Goal: Task Accomplishment & Management: Complete application form

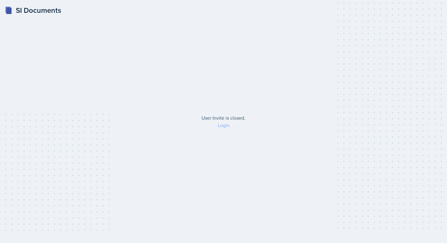
click at [222, 127] on link "Login" at bounding box center [224, 125] width 12 height 7
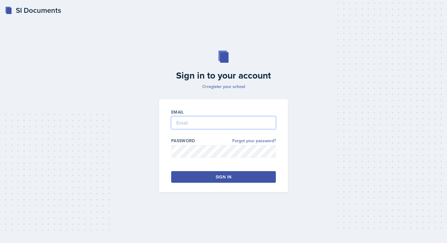
click at [215, 122] on input "email" at bounding box center [223, 122] width 105 height 13
type input "lmezayek@"
click at [223, 86] on link "register your school" at bounding box center [226, 86] width 38 height 6
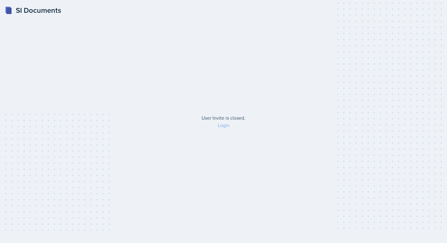
click at [224, 124] on link "Login" at bounding box center [224, 125] width 12 height 7
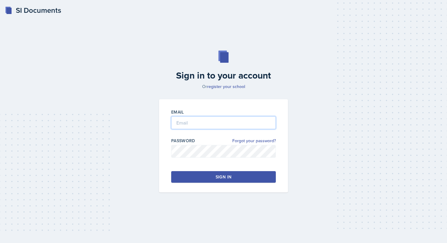
click at [224, 124] on input "email" at bounding box center [223, 122] width 105 height 13
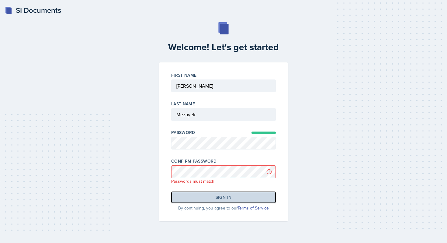
click at [219, 200] on button "Sign in" at bounding box center [223, 197] width 105 height 12
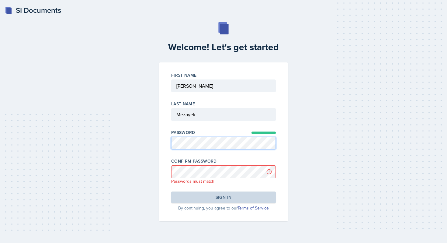
click at [146, 139] on div "Welcome! Let's get started First Name Last Name Password Confirm Password Passw…" at bounding box center [223, 121] width 427 height 198
click at [131, 171] on div "Welcome! Let's get started First Name Last Name Password Confirm Password Passw…" at bounding box center [223, 121] width 427 height 198
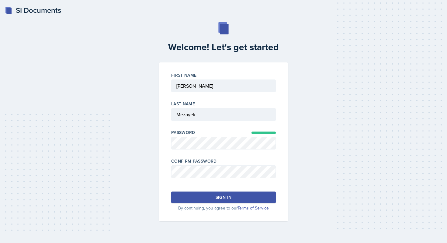
click at [197, 202] on button "Sign in" at bounding box center [223, 197] width 105 height 12
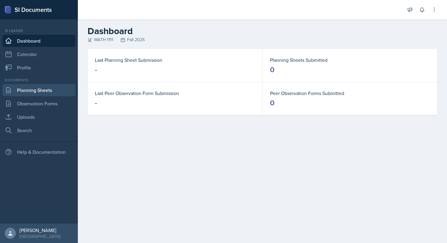
click at [28, 87] on link "Planning Sheets" at bounding box center [38, 90] width 73 height 12
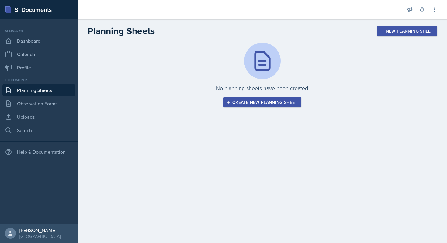
click at [240, 103] on div "Create new planning sheet" at bounding box center [262, 102] width 70 height 5
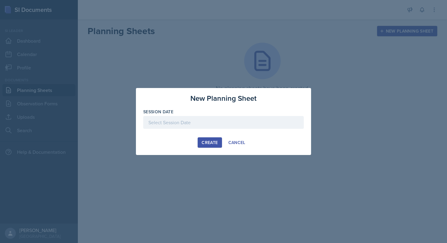
click at [192, 122] on div at bounding box center [223, 122] width 160 height 13
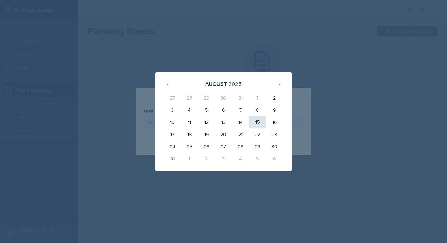
click at [253, 126] on div "15" at bounding box center [257, 122] width 17 height 12
type input "August 15th, 2025"
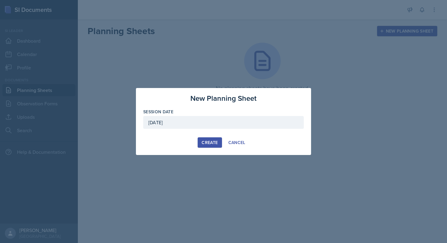
click at [205, 144] on div "Create" at bounding box center [210, 142] width 16 height 5
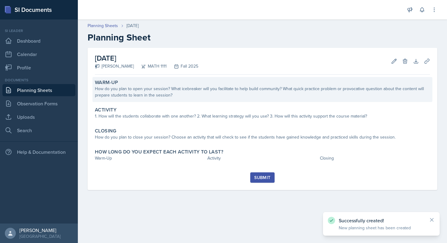
click at [206, 91] on div "How do you plan to open your session? What icebreaker will you facilitate to he…" at bounding box center [262, 91] width 335 height 13
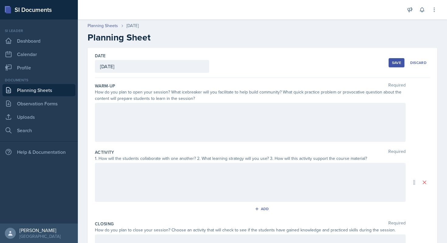
click at [202, 131] on div at bounding box center [250, 122] width 311 height 39
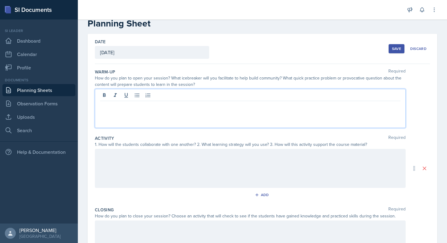
scroll to position [12, 0]
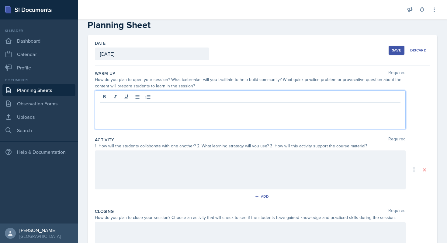
click at [156, 120] on div at bounding box center [250, 109] width 311 height 39
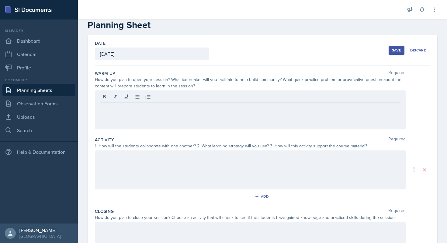
click at [172, 115] on div at bounding box center [250, 109] width 311 height 39
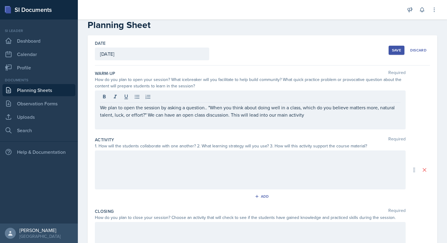
click at [160, 174] on div at bounding box center [250, 169] width 311 height 39
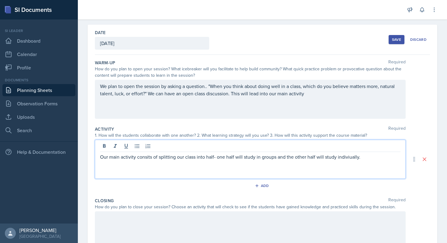
click at [141, 157] on p "Our main activity consits of splitting our class into half- one half will study…" at bounding box center [250, 156] width 300 height 7
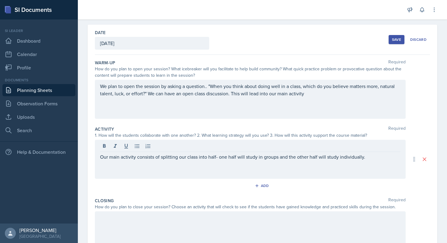
click at [373, 167] on div "Our main activity consists of splitting our class into half- one half will stud…" at bounding box center [250, 159] width 311 height 39
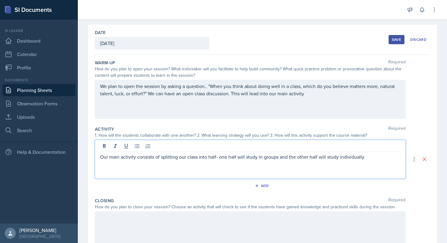
click at [373, 156] on p "Our main activity consists of splitting our class into half- one half will stud…" at bounding box center [250, 156] width 300 height 7
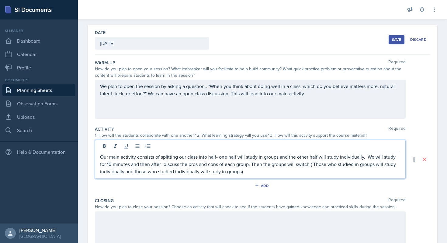
click at [249, 174] on p "Our main activity consists of splitting our class into half- one half will stud…" at bounding box center [250, 164] width 300 height 22
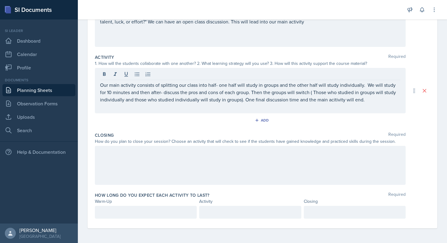
click at [267, 171] on div at bounding box center [250, 165] width 311 height 39
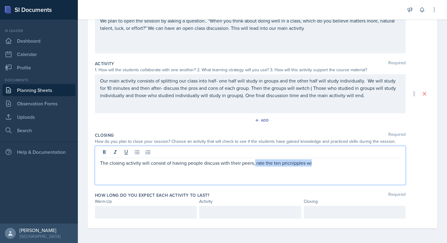
drag, startPoint x: 316, startPoint y: 167, endPoint x: 254, endPoint y: 164, distance: 62.4
click at [254, 163] on div "The closing activity will consist of having people discuss with their peers, ra…" at bounding box center [250, 165] width 311 height 39
click at [254, 164] on p "The closing activity will consist of having people discuss with their peers, ra…" at bounding box center [250, 162] width 300 height 7
drag, startPoint x: 254, startPoint y: 164, endPoint x: 322, endPoint y: 164, distance: 68.4
click at [322, 164] on p "The closing activity will consist of having people discuss with their peers, ra…" at bounding box center [250, 162] width 300 height 7
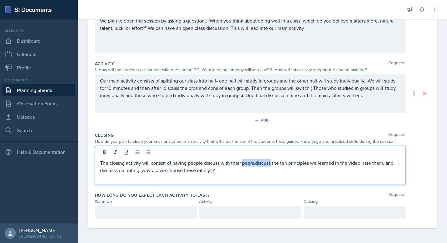
click at [256, 165] on p "The closing activity will consist of having people discuss with their peers,dis…" at bounding box center [250, 166] width 300 height 15
click at [255, 164] on p "The closing activity will consist of having people discuss with their peers,dis…" at bounding box center [250, 166] width 300 height 15
click at [253, 164] on p "The closing activity will consist of having people discuss with their peers, di…" at bounding box center [250, 166] width 300 height 15
click at [235, 172] on p "The closing activity will consist of having people discuss with their peers , d…" at bounding box center [250, 166] width 300 height 15
click at [184, 212] on div at bounding box center [146, 211] width 102 height 13
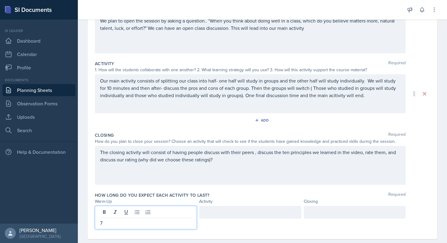
click at [213, 215] on div at bounding box center [250, 211] width 102 height 13
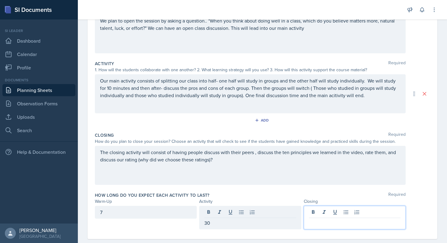
click at [319, 209] on div at bounding box center [355, 216] width 102 height 23
click at [279, 172] on div "The closing activity will consist of having people discuss with their peers , d…" at bounding box center [250, 165] width 311 height 39
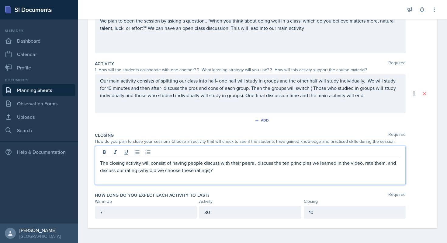
click at [184, 214] on div "7" at bounding box center [146, 211] width 102 height 13
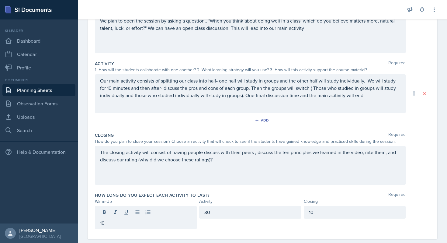
click at [269, 193] on div "How long do you expect each activity to last? Required" at bounding box center [262, 195] width 335 height 6
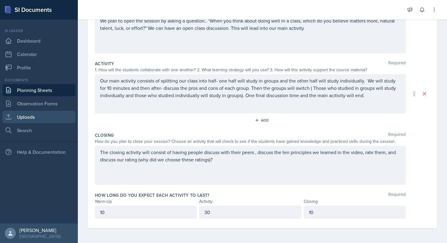
click at [39, 119] on link "Uploads" at bounding box center [38, 117] width 73 height 12
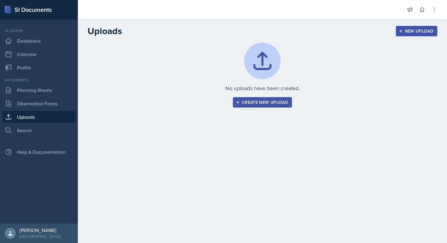
click at [258, 102] on div "Create new upload" at bounding box center [262, 102] width 51 height 5
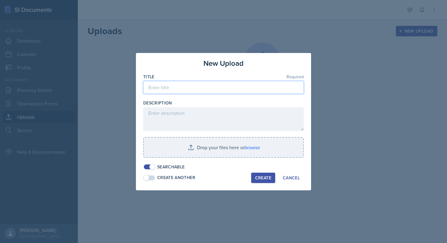
click at [224, 85] on input at bounding box center [223, 87] width 160 height 13
type input "SI Mock Session PowerPoint"
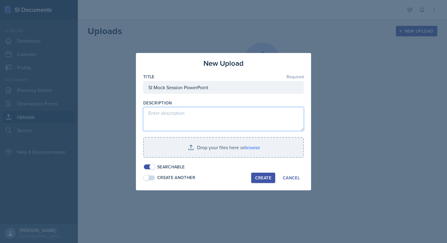
click at [218, 122] on textarea at bounding box center [223, 119] width 160 height 24
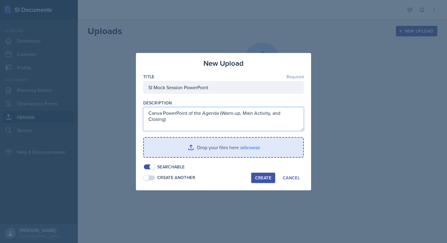
type textarea "Canva PowerPoint of the Agenda (Warm-up, Main Activity, and Closing)"
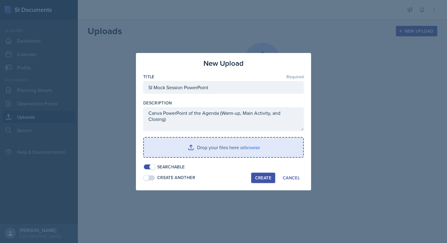
click at [199, 143] on input "file" at bounding box center [223, 146] width 159 height 19
click at [221, 147] on input "file" at bounding box center [223, 146] width 159 height 19
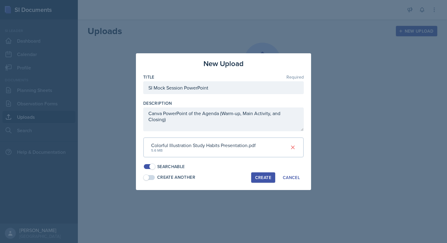
click at [255, 177] on div "Create" at bounding box center [263, 177] width 16 height 5
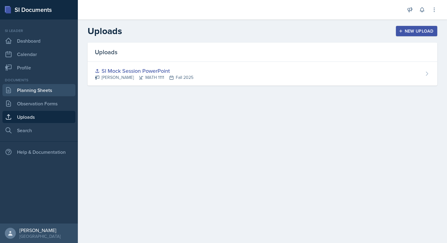
click at [36, 91] on link "Planning Sheets" at bounding box center [38, 90] width 73 height 12
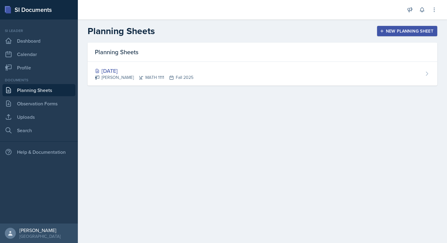
click at [36, 91] on link "Planning Sheets" at bounding box center [38, 90] width 73 height 12
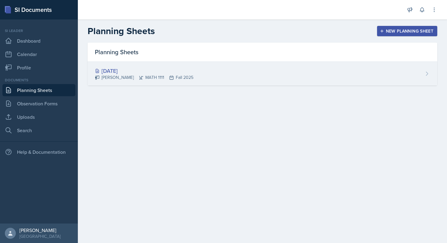
click at [122, 71] on div "Aug 15th, 2025" at bounding box center [144, 71] width 98 height 8
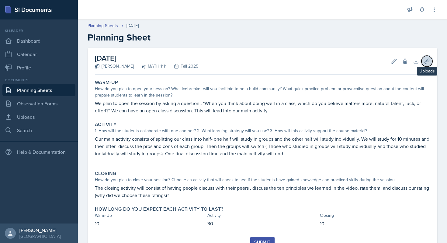
click at [429, 63] on icon at bounding box center [427, 61] width 6 height 6
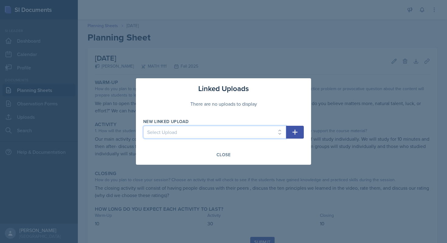
click at [240, 129] on select "Select Upload SI Mock Session PowerPoint" at bounding box center [214, 132] width 143 height 13
select select "468543fa-656f-40b4-b4a0-5d610b0ff9ac"
click at [297, 134] on icon "button" at bounding box center [294, 131] width 7 height 7
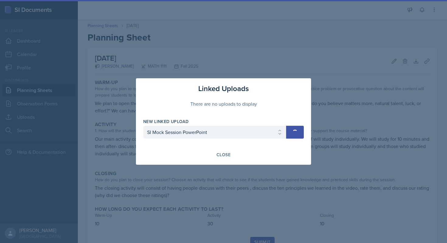
select select
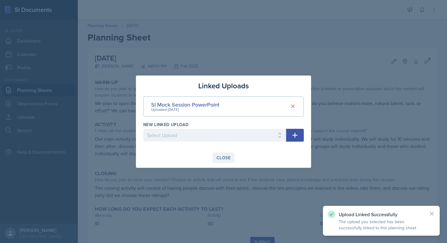
click at [222, 158] on div "Close" at bounding box center [223, 157] width 14 height 5
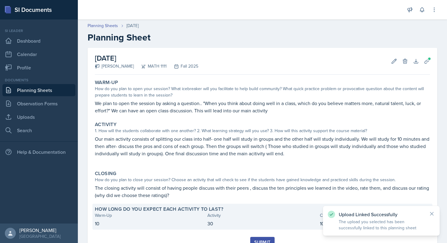
scroll to position [26, 0]
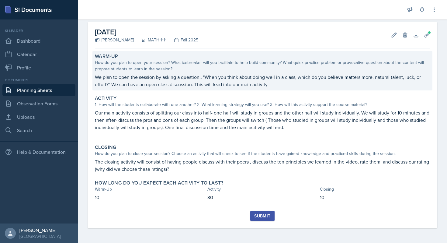
click at [274, 83] on p "We plan to open the session by asking a question.. "When you think about doing …" at bounding box center [262, 80] width 335 height 15
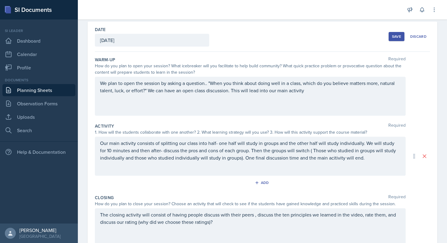
click at [312, 90] on p "We plan to open the session by asking a question.. "When you think about doing …" at bounding box center [250, 86] width 300 height 15
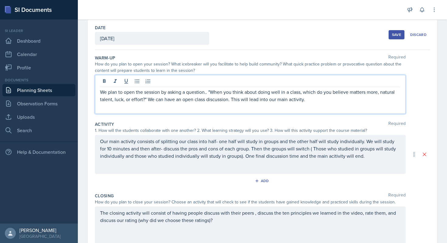
scroll to position [29, 0]
click at [208, 93] on p "We plan to open the session by asking a question.. "When you think about doing …" at bounding box center [250, 94] width 300 height 15
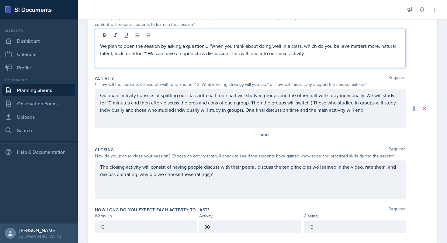
scroll to position [84, 0]
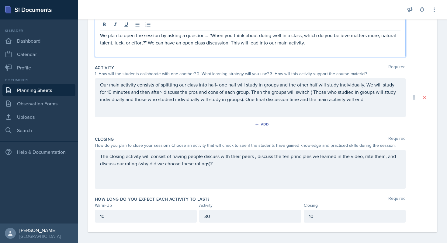
click at [381, 95] on p "Our main activity consists of splitting our class into half- one half will stud…" at bounding box center [250, 92] width 300 height 22
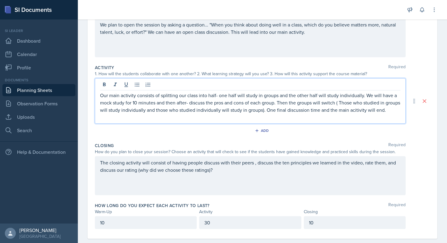
click at [124, 103] on p "Our main activity consists of splitting our class into half- one half will stud…" at bounding box center [250, 102] width 300 height 22
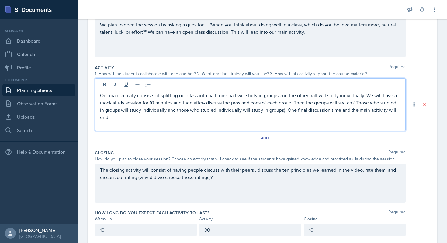
scroll to position [99, 0]
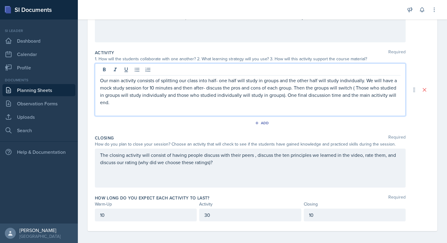
click at [204, 89] on p "Our main activity consists of splitting our class into half- one half will stud…" at bounding box center [250, 91] width 300 height 29
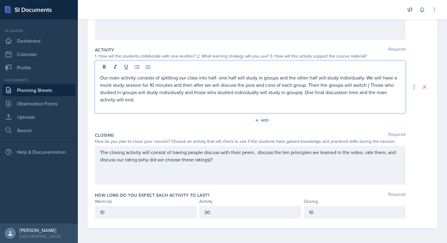
click at [159, 105] on p at bounding box center [250, 106] width 300 height 7
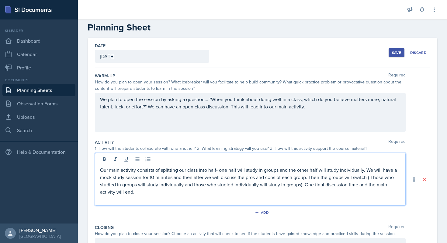
scroll to position [9, 0]
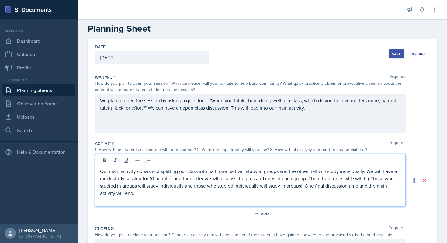
click at [403, 60] on div "Save Discard" at bounding box center [408, 54] width 41 height 14
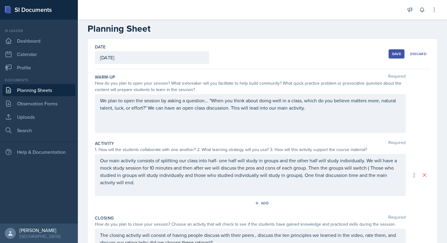
click at [397, 53] on div "Save" at bounding box center [396, 53] width 9 height 5
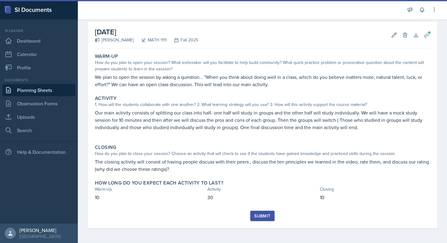
scroll to position [26, 0]
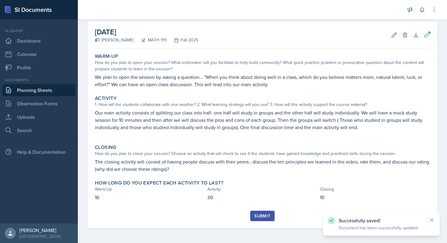
click at [262, 214] on div "Submit" at bounding box center [262, 215] width 16 height 5
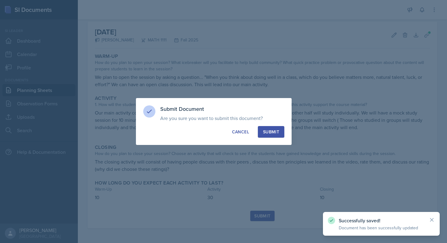
click at [268, 130] on div "Submit" at bounding box center [271, 132] width 16 height 6
